Goal: Task Accomplishment & Management: Manage account settings

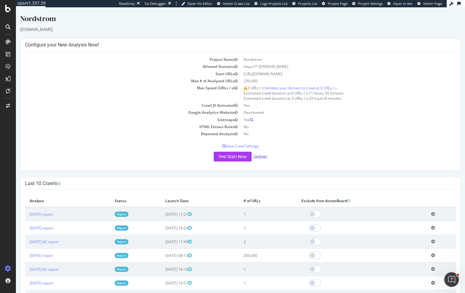
click at [254, 157] on link "Settings" at bounding box center [260, 155] width 14 height 5
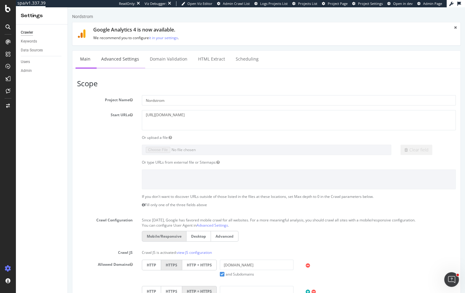
click at [128, 63] on link "Advanced Settings" at bounding box center [120, 59] width 47 height 17
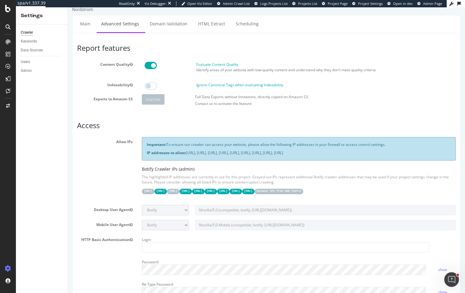
scroll to position [84, 0]
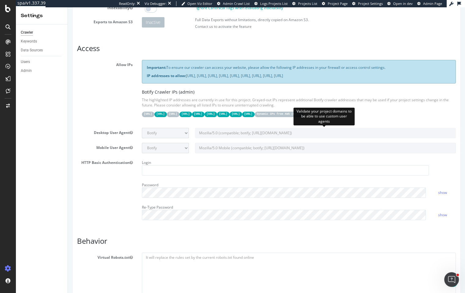
click at [241, 132] on input "Mozilla/5.0 (compatible; botify; [URL][DOMAIN_NAME])" at bounding box center [325, 133] width 261 height 10
select select
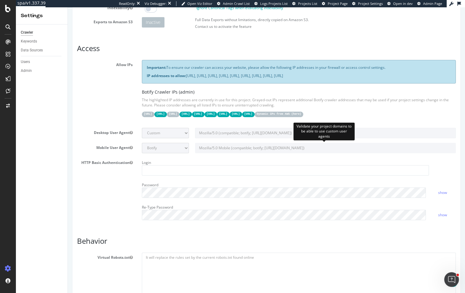
click at [229, 143] on input "Mozilla/5.0 Mobile (compatible; botify; [URL][DOMAIN_NAME])" at bounding box center [325, 148] width 261 height 10
click at [227, 145] on input "Mozilla/5.0 Mobile (compatible; botify; [URL][DOMAIN_NAME])" at bounding box center [325, 148] width 261 height 10
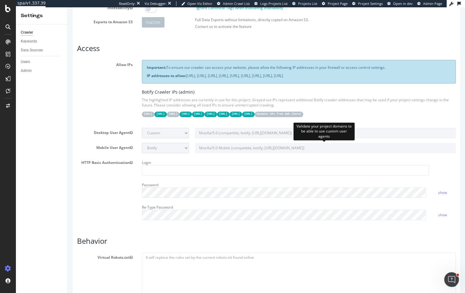
click at [227, 145] on input "Mozilla/5.0 Mobile (compatible; botify; [URL][DOMAIN_NAME])" at bounding box center [325, 148] width 261 height 10
select select
